Goal: Navigation & Orientation: Understand site structure

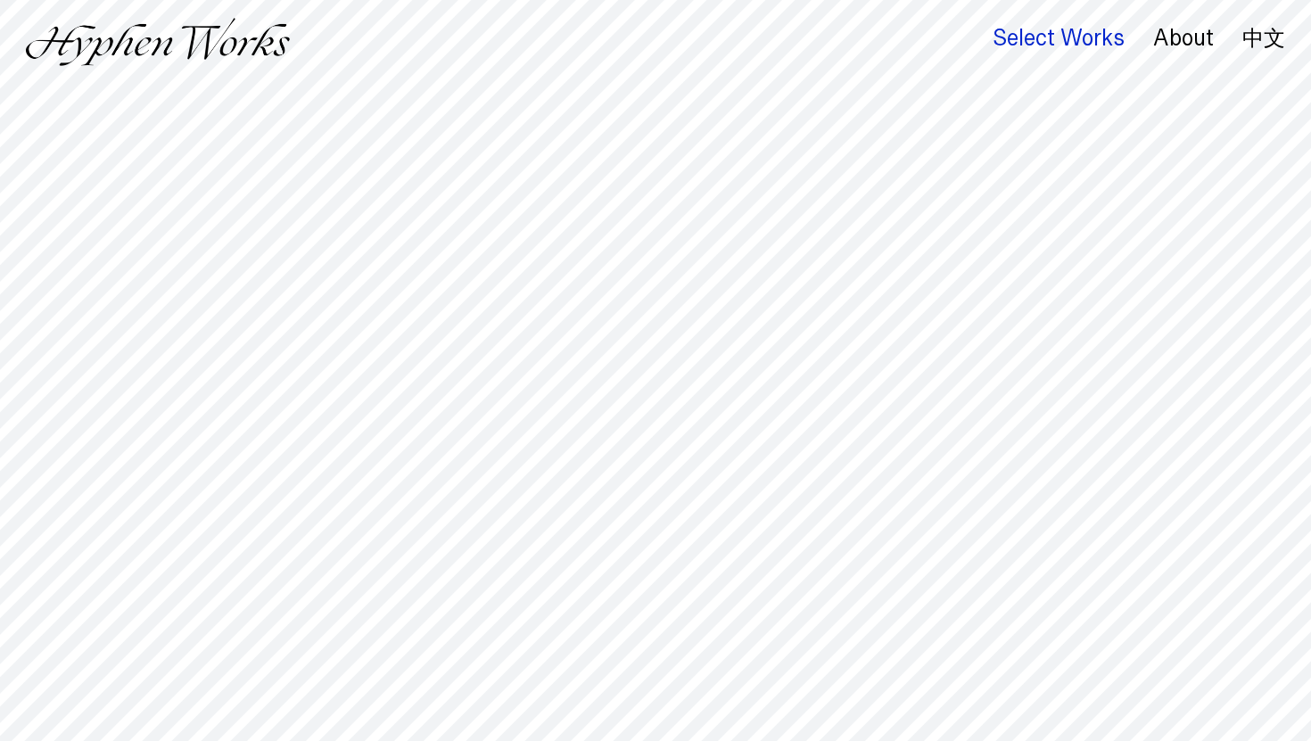
click at [1087, 42] on div "Select Works" at bounding box center [1058, 38] width 132 height 25
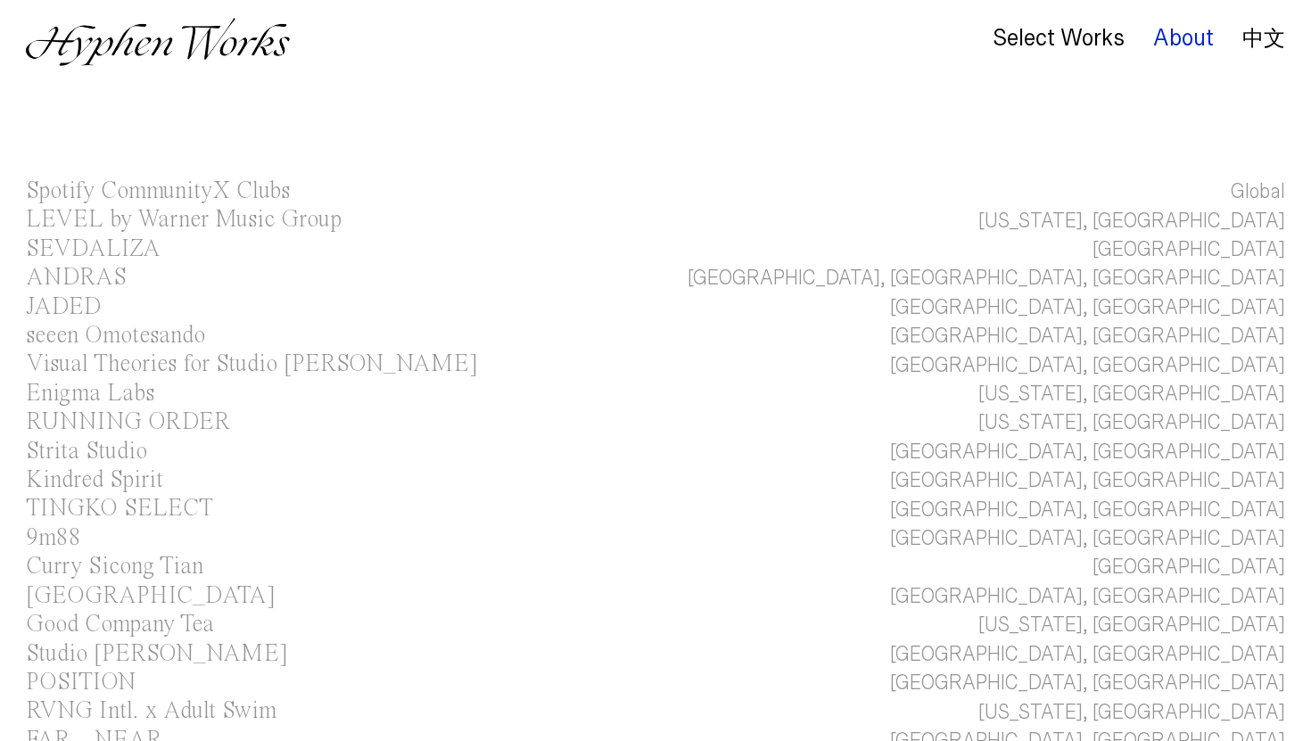
click at [1168, 38] on div "About" at bounding box center [1183, 38] width 61 height 25
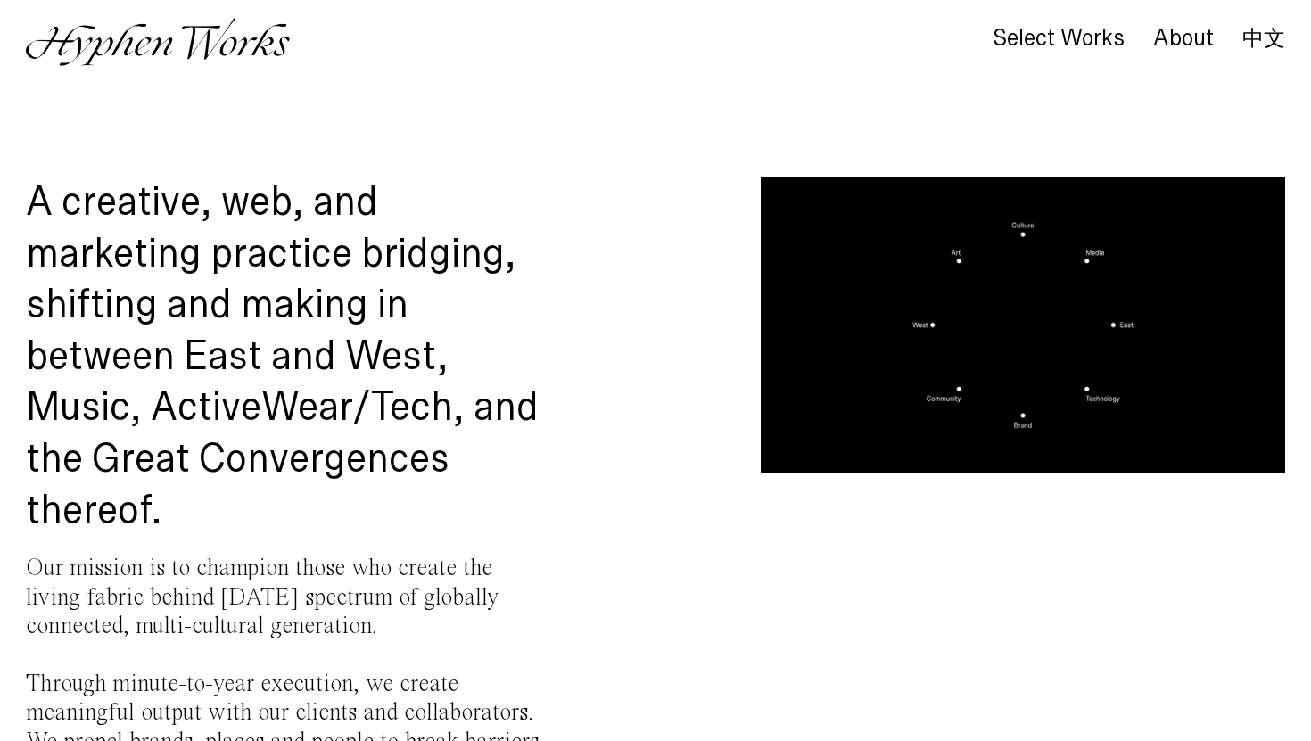
click at [1174, 51] on div "About" at bounding box center [1168, 47] width 89 height 37
click at [1174, 42] on div "About" at bounding box center [1183, 38] width 61 height 25
